Goal: Navigation & Orientation: Find specific page/section

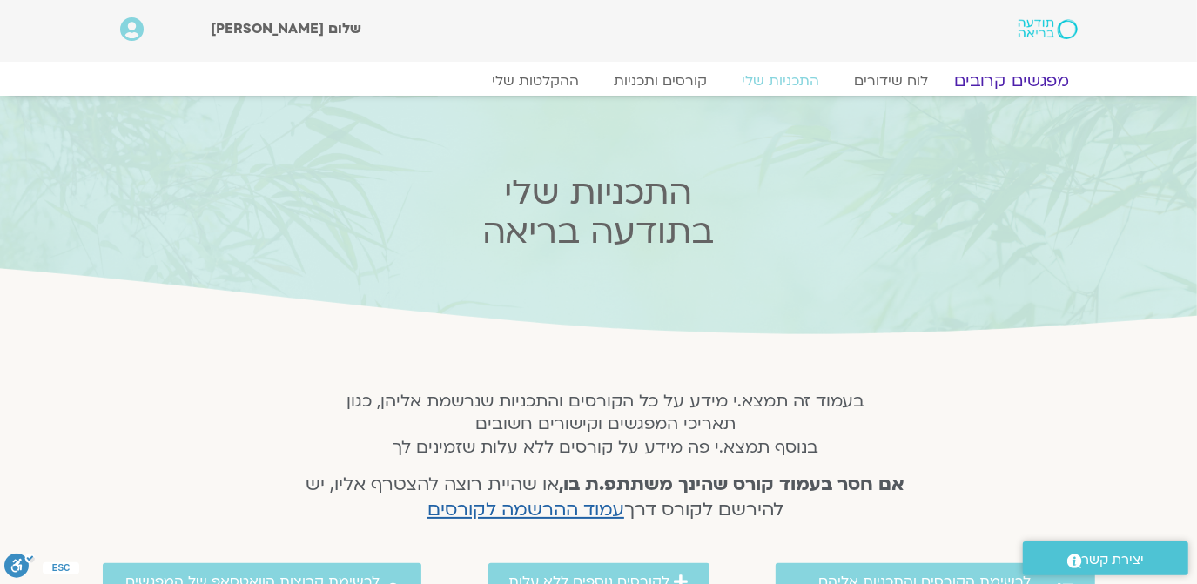
click at [1022, 77] on link "מפגשים קרובים" at bounding box center [1011, 81] width 158 height 21
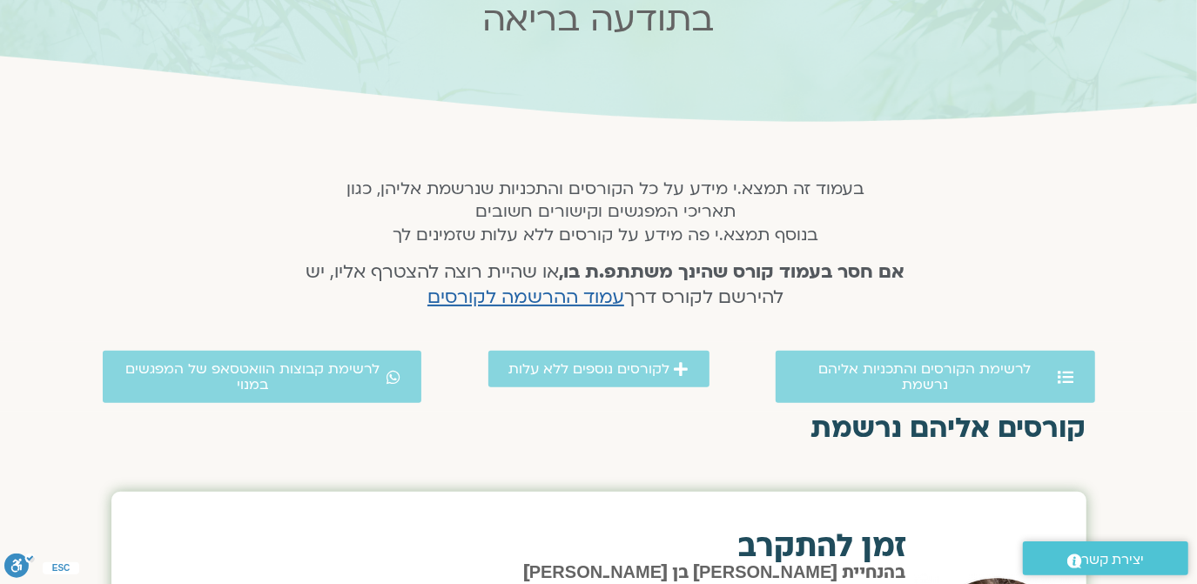
scroll to position [270, 0]
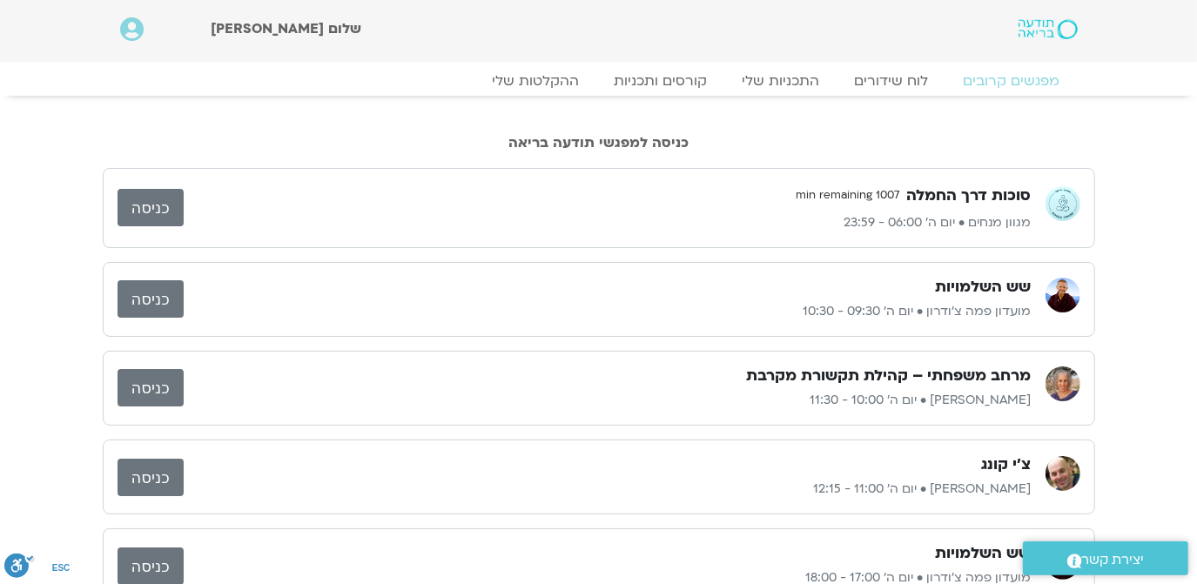
click at [155, 378] on link "כניסה" at bounding box center [151, 387] width 66 height 37
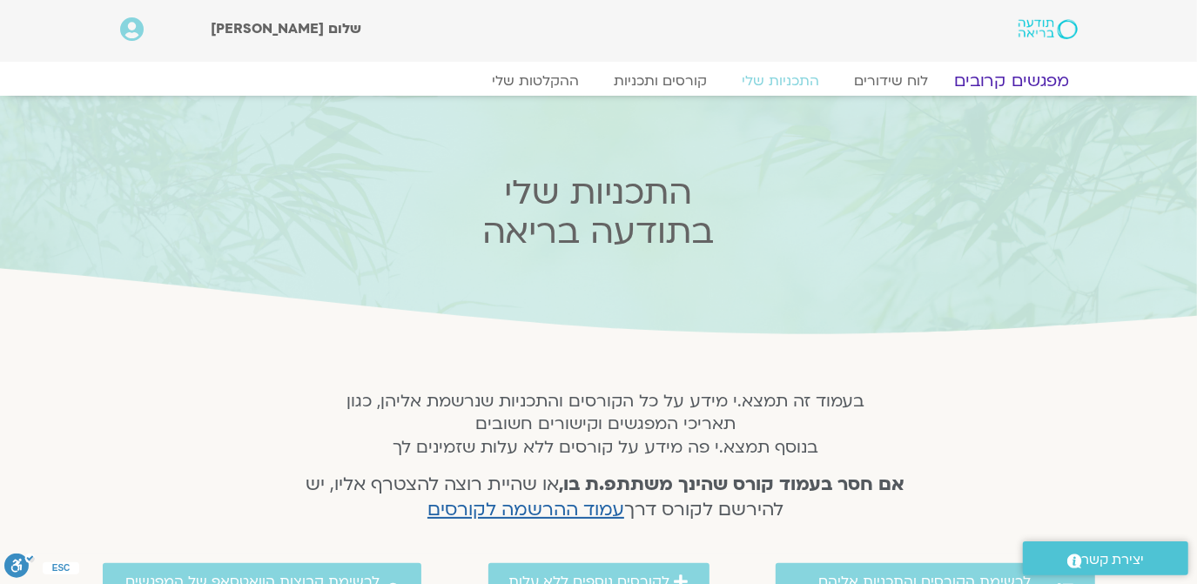
click at [1025, 77] on link "מפגשים קרובים" at bounding box center [1011, 81] width 158 height 21
click at [1025, 76] on link "מפגשים קרובים" at bounding box center [1011, 81] width 158 height 21
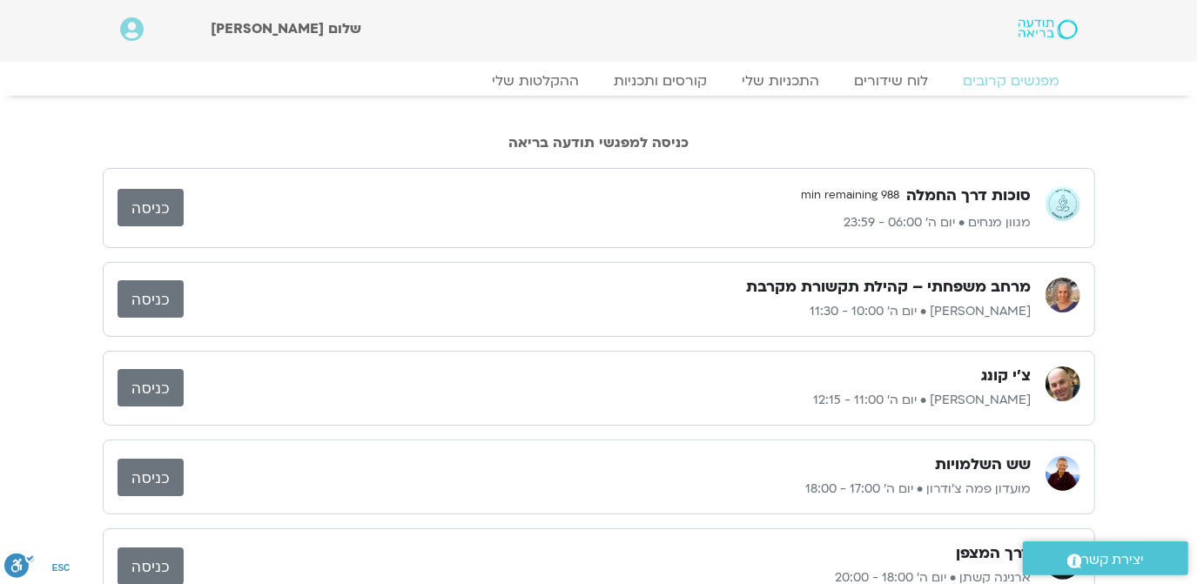
click at [144, 296] on link "כניסה" at bounding box center [151, 298] width 66 height 37
